Goal: Find specific fact

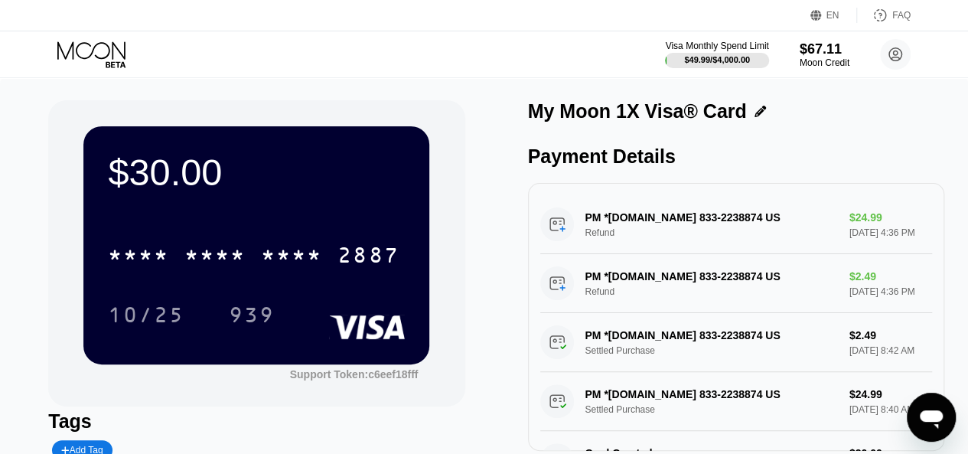
click at [271, 258] on div "* * * *" at bounding box center [291, 257] width 61 height 24
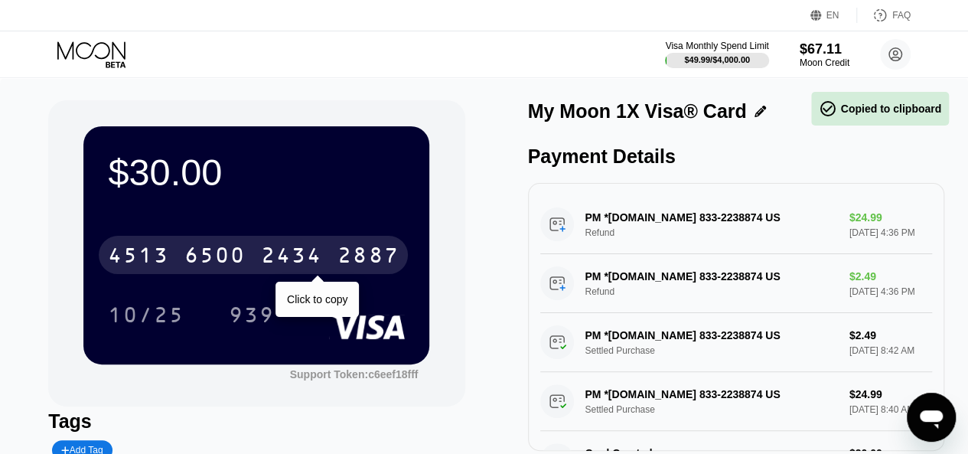
click at [252, 255] on div "4513 6500 2434 2887" at bounding box center [253, 255] width 309 height 38
click at [252, 255] on div "* * * * * * * * * * * * 2887" at bounding box center [253, 255] width 309 height 38
click at [170, 263] on div "4513 6500 2434 2887" at bounding box center [253, 255] width 309 height 38
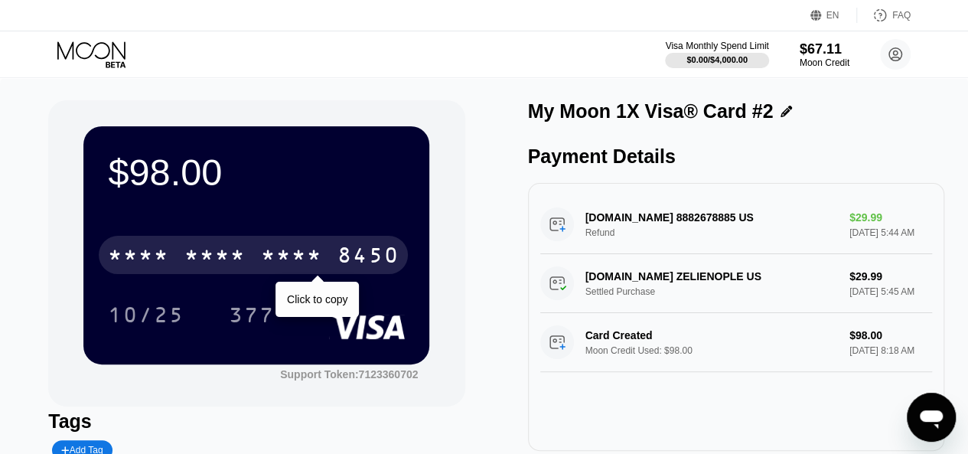
click at [289, 260] on div "* * * *" at bounding box center [291, 257] width 61 height 24
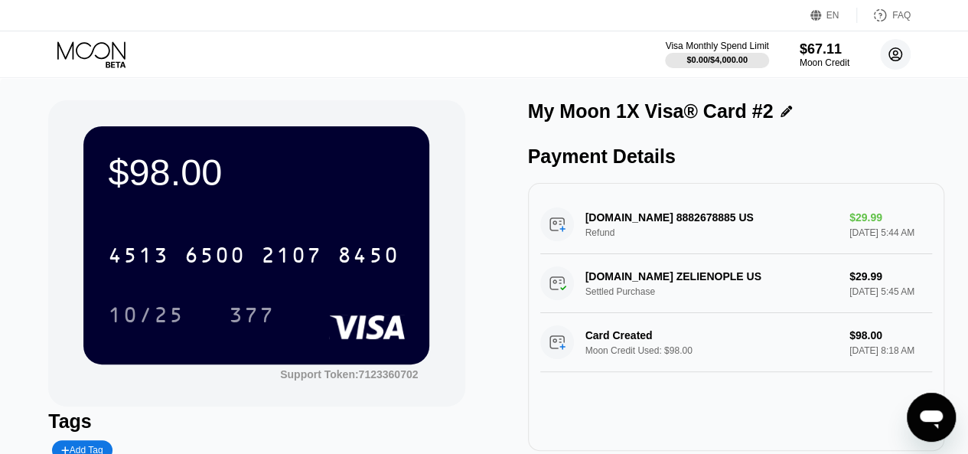
click at [895, 54] on circle at bounding box center [895, 54] width 31 height 31
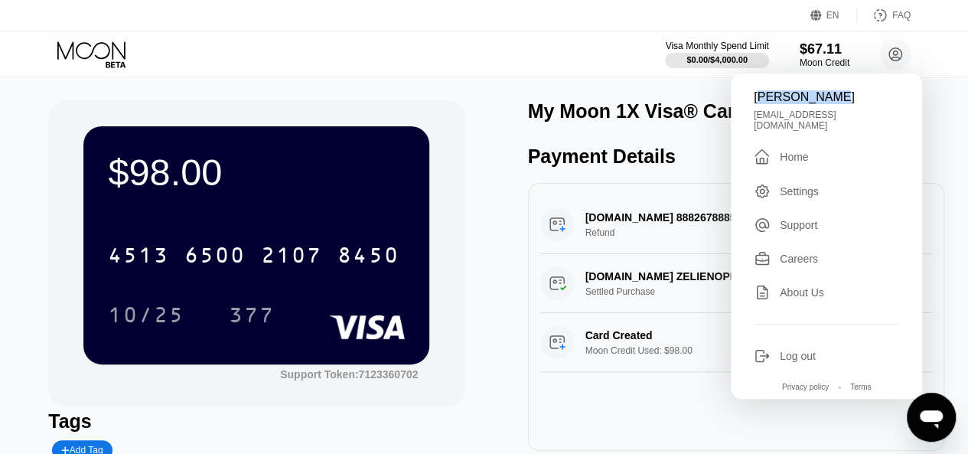
drag, startPoint x: 839, startPoint y: 99, endPoint x: 758, endPoint y: 96, distance: 81.2
click at [758, 96] on div "[PERSON_NAME]" at bounding box center [826, 97] width 145 height 14
copy div "[PERSON_NAME]"
click at [758, 96] on div "[PERSON_NAME]" at bounding box center [826, 97] width 145 height 14
